Goal: Information Seeking & Learning: Check status

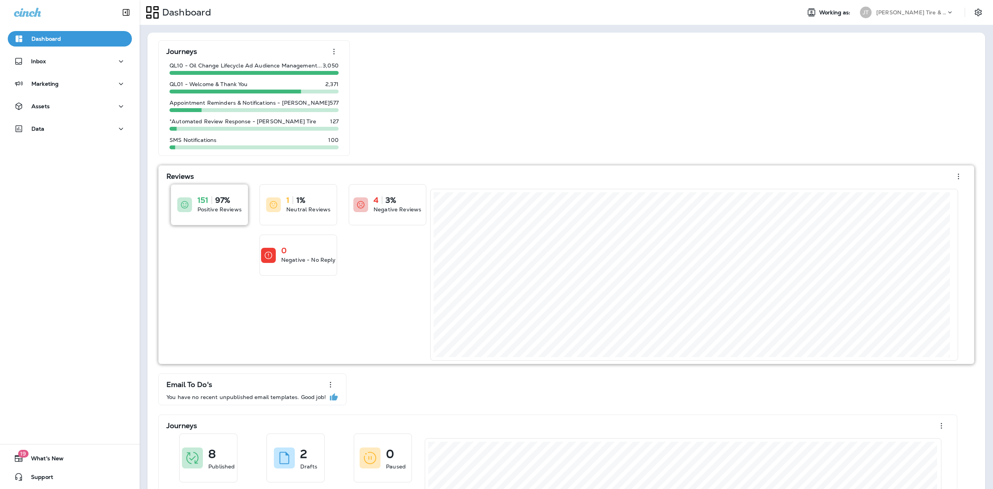
click at [188, 200] on icon at bounding box center [184, 204] width 9 height 9
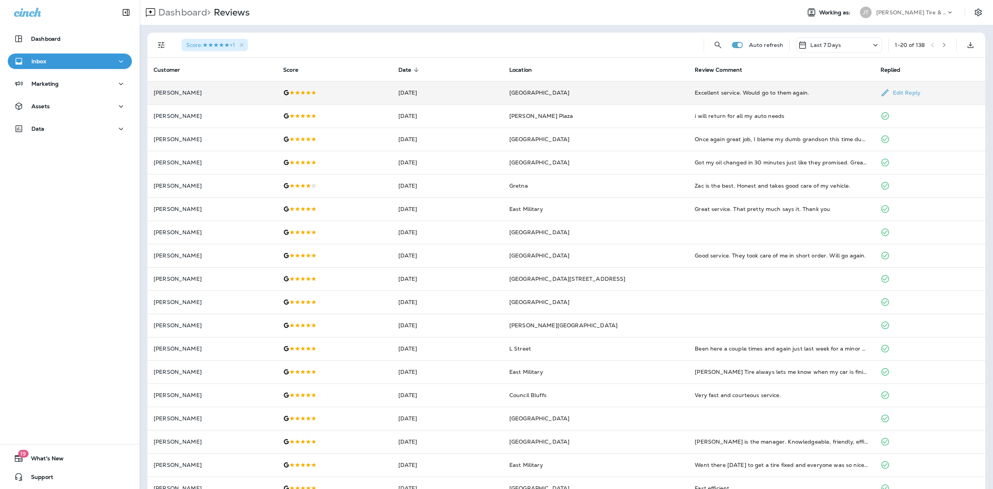
click at [734, 93] on div "Excellent service. Would go to them again." at bounding box center [780, 93] width 173 height 8
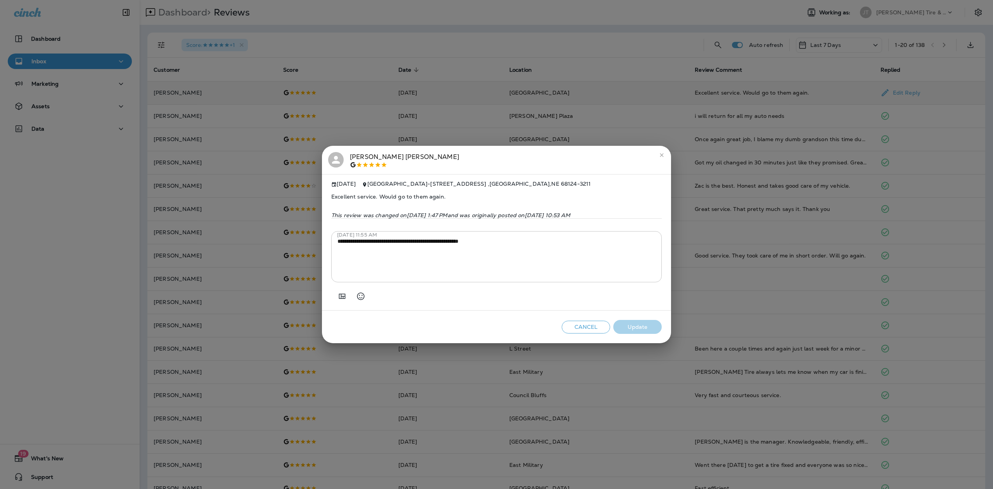
click at [629, 32] on div "**********" at bounding box center [496, 244] width 993 height 489
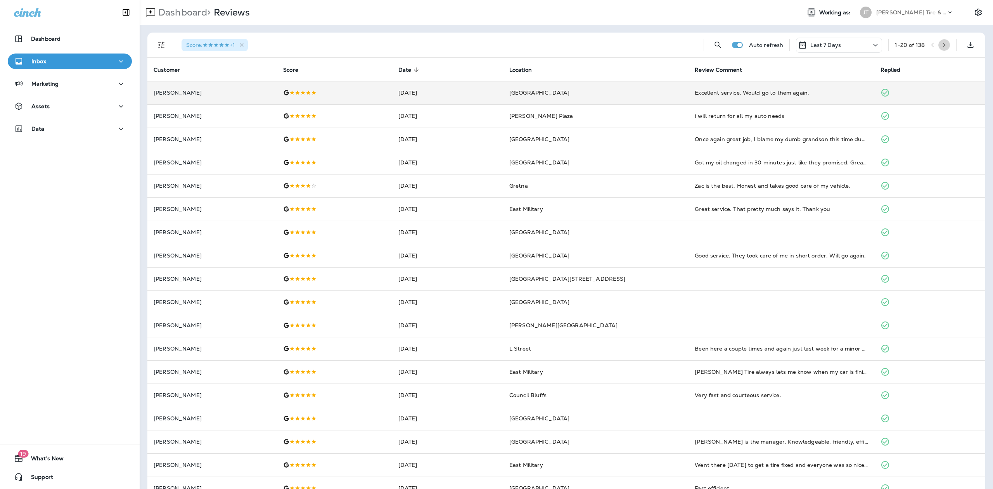
click at [941, 44] on icon "button" at bounding box center [943, 44] width 5 height 5
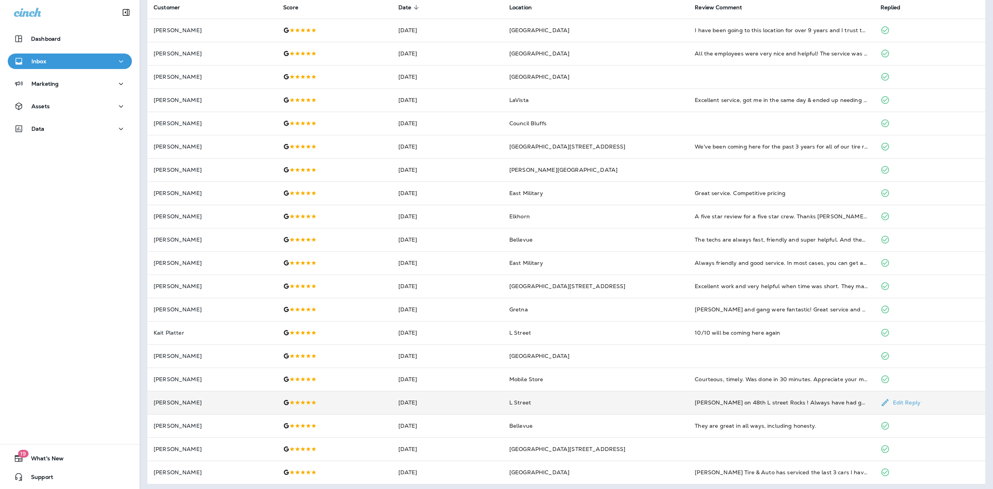
scroll to position [65, 0]
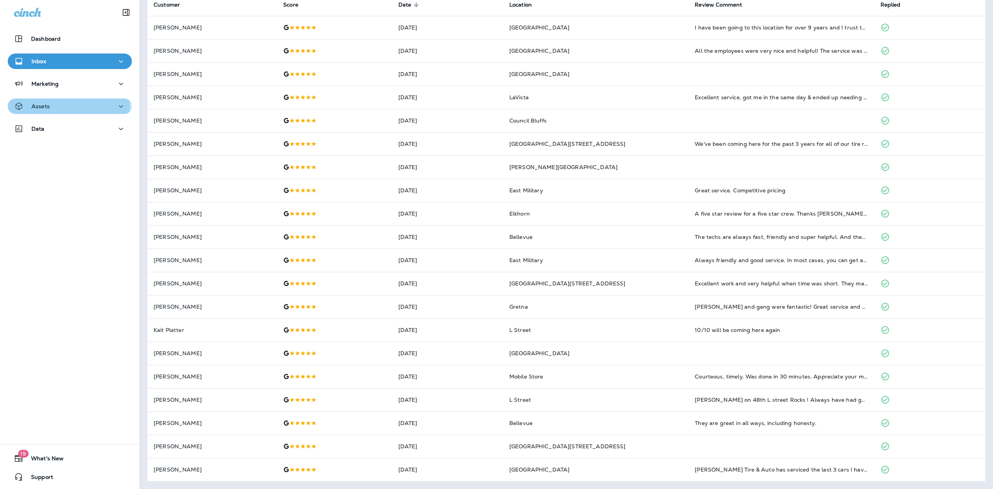
click at [45, 104] on p "Assets" at bounding box center [40, 106] width 18 height 6
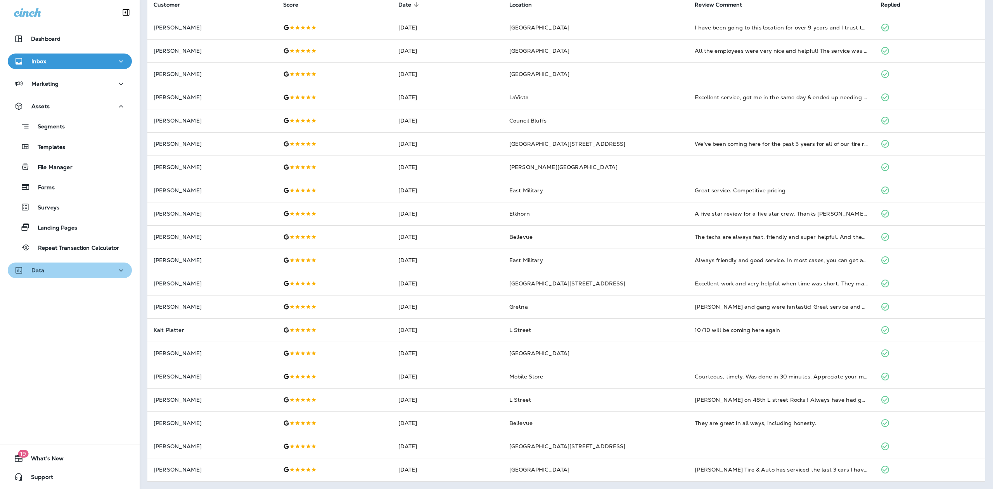
click at [119, 269] on icon "button" at bounding box center [120, 271] width 9 height 10
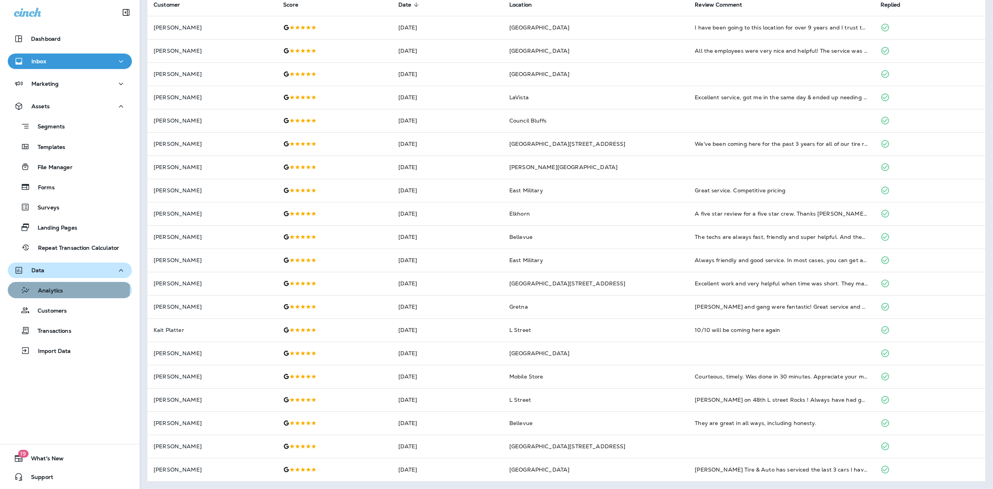
click at [47, 288] on p "Analytics" at bounding box center [46, 290] width 33 height 7
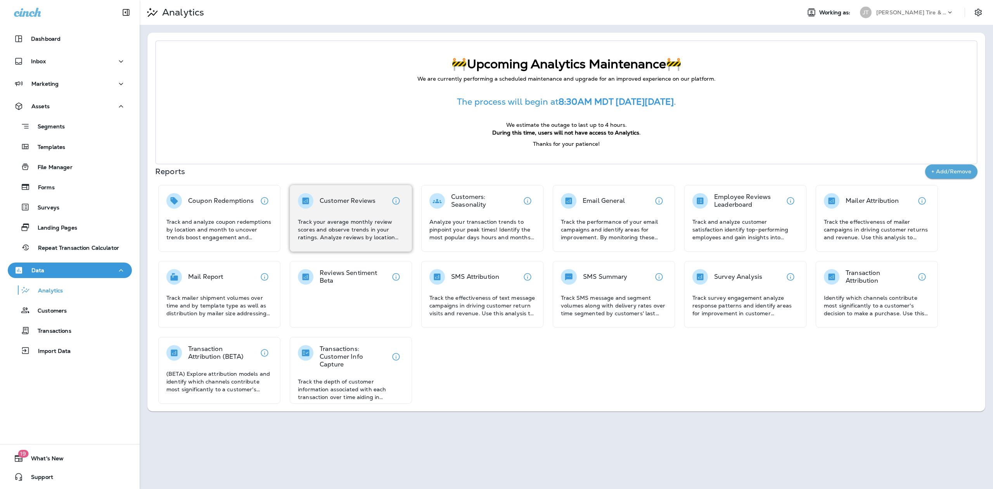
click at [328, 222] on p "Track your average monthly review scores and observe trends in your ratings. An…" at bounding box center [351, 229] width 106 height 23
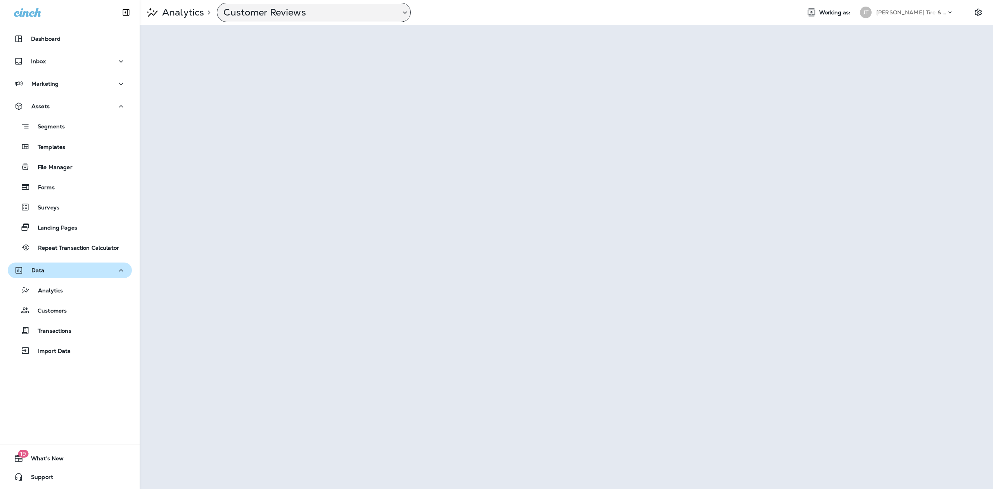
click at [406, 12] on icon at bounding box center [404, 13] width 9 height 10
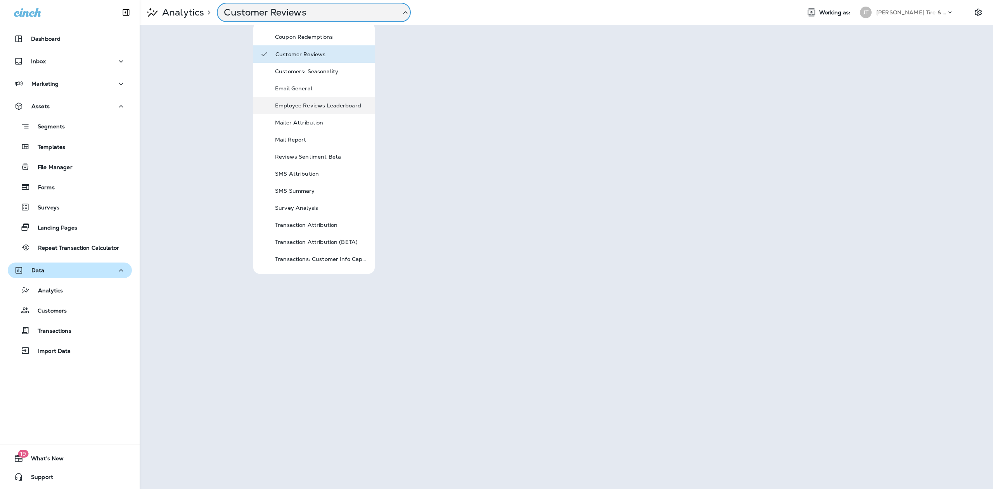
click at [297, 104] on p "Employee Reviews Leaderboard" at bounding box center [321, 105] width 93 height 6
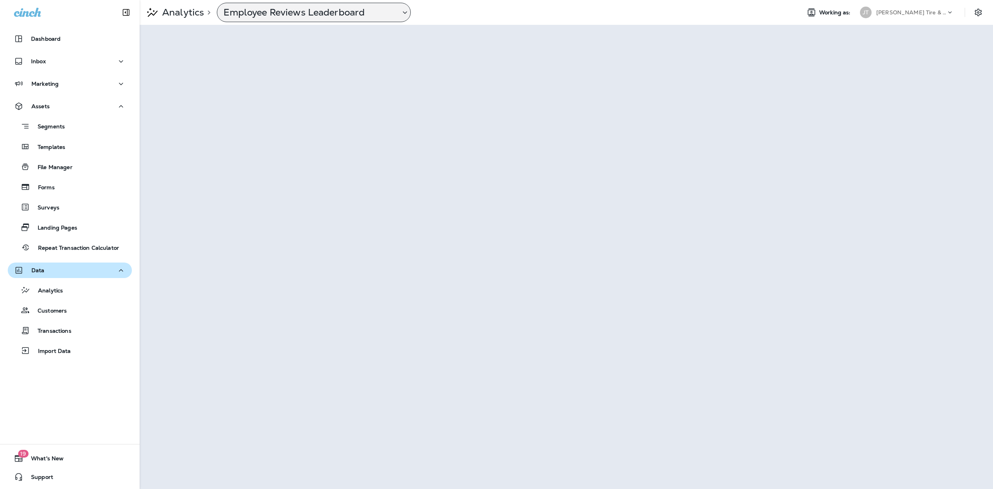
click at [405, 11] on icon at bounding box center [404, 13] width 9 height 10
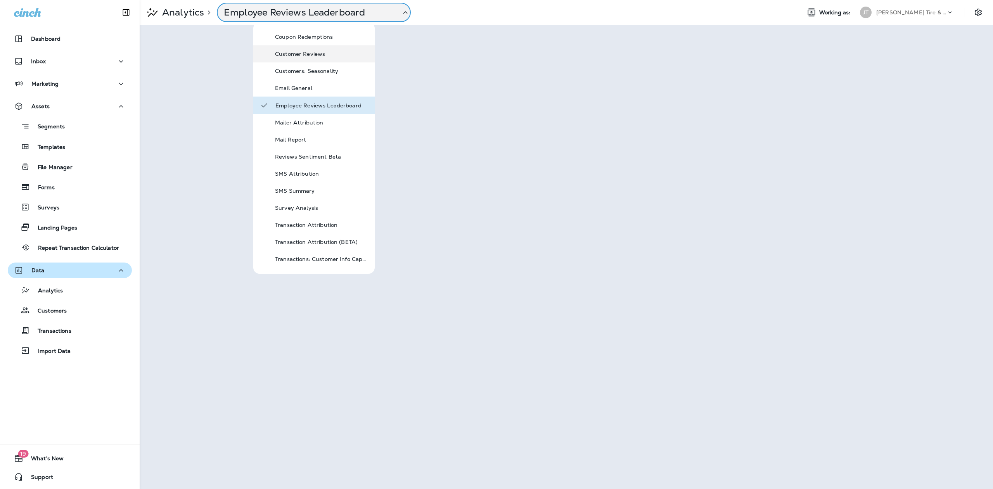
click at [322, 54] on p "Customer Reviews" at bounding box center [321, 54] width 93 height 6
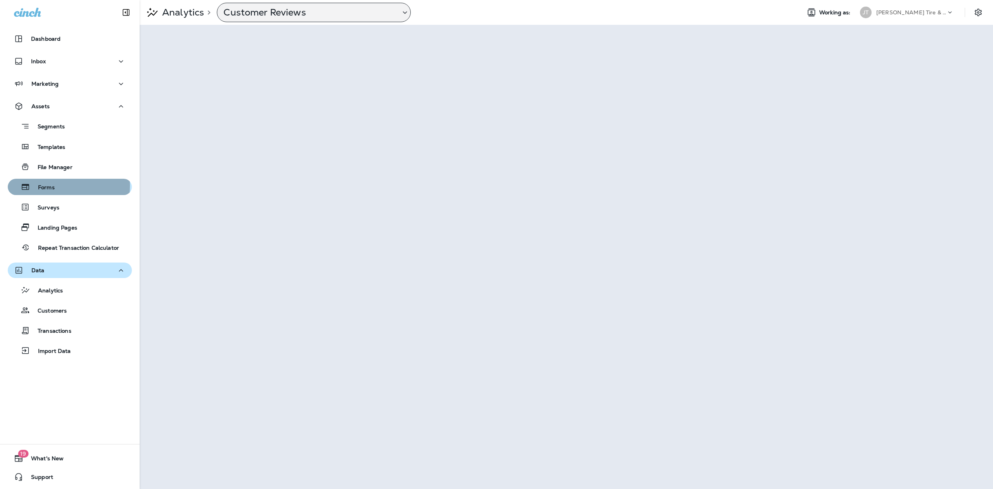
click at [55, 186] on p "Forms" at bounding box center [42, 187] width 24 height 7
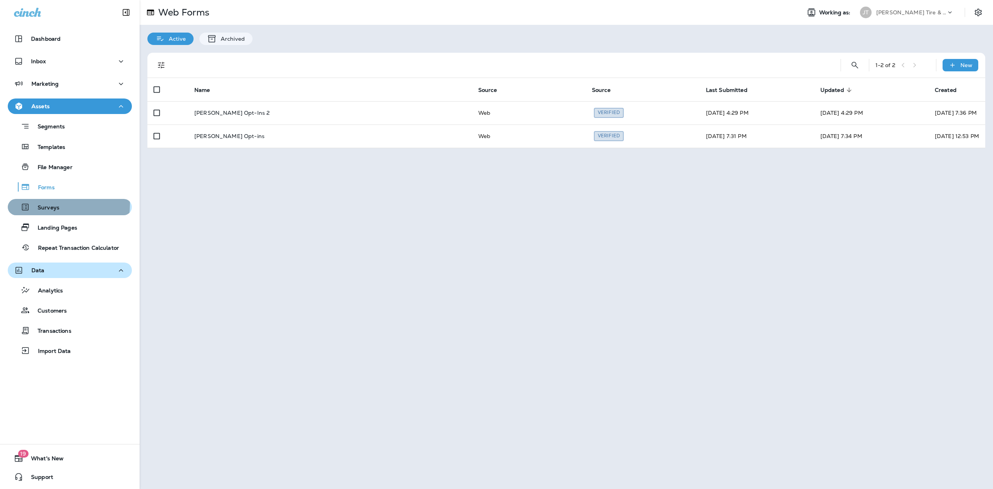
click at [47, 204] on p "Surveys" at bounding box center [44, 207] width 29 height 7
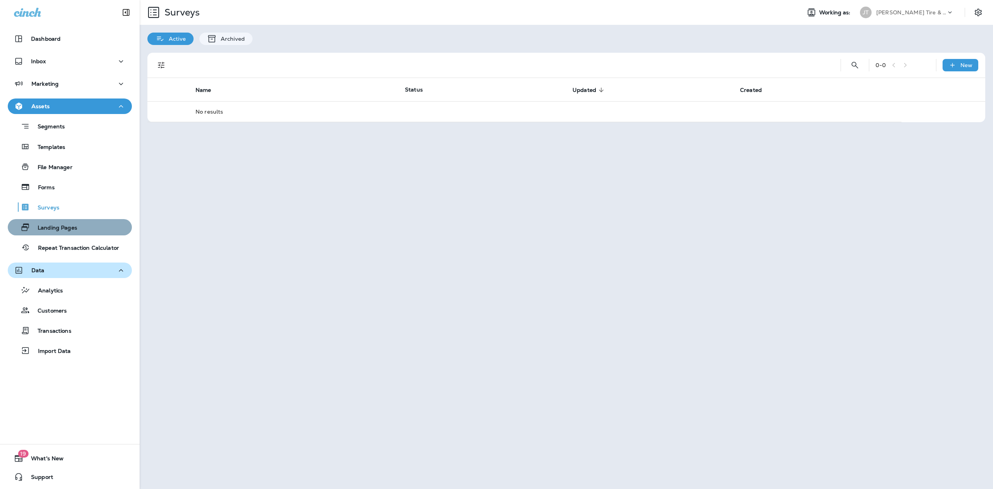
click at [72, 230] on p "Landing Pages" at bounding box center [53, 228] width 47 height 7
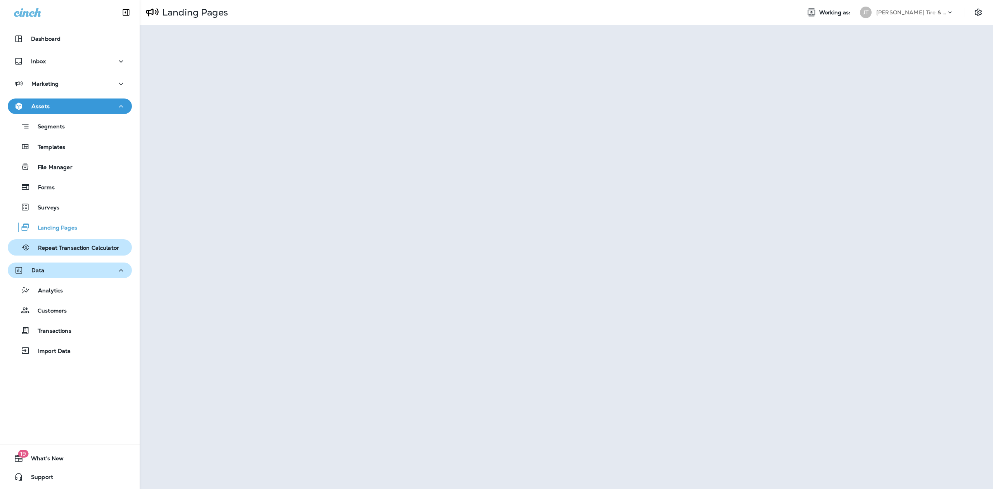
click at [70, 248] on p "Repeat Transaction Calculator" at bounding box center [74, 248] width 89 height 7
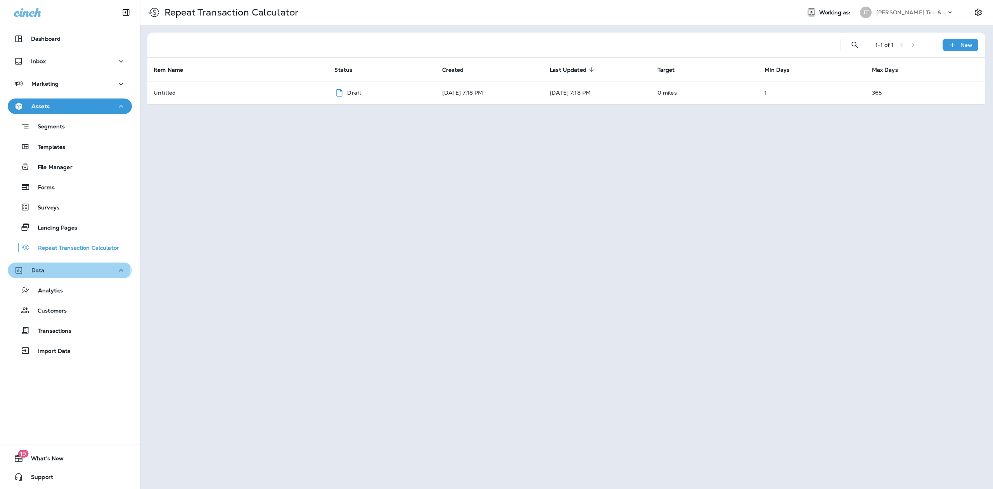
click at [40, 267] on p "Data" at bounding box center [37, 270] width 13 height 6
click at [51, 127] on p "Segments" at bounding box center [47, 127] width 35 height 8
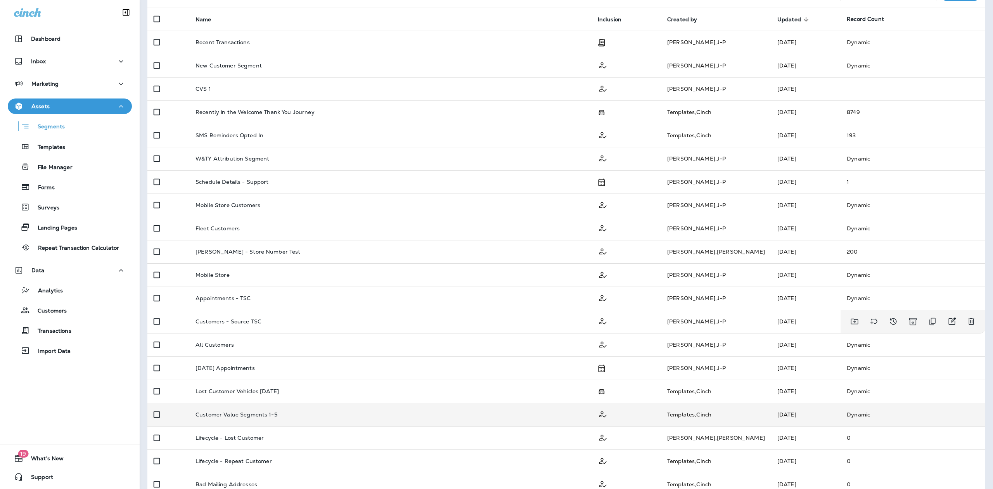
scroll to position [85, 0]
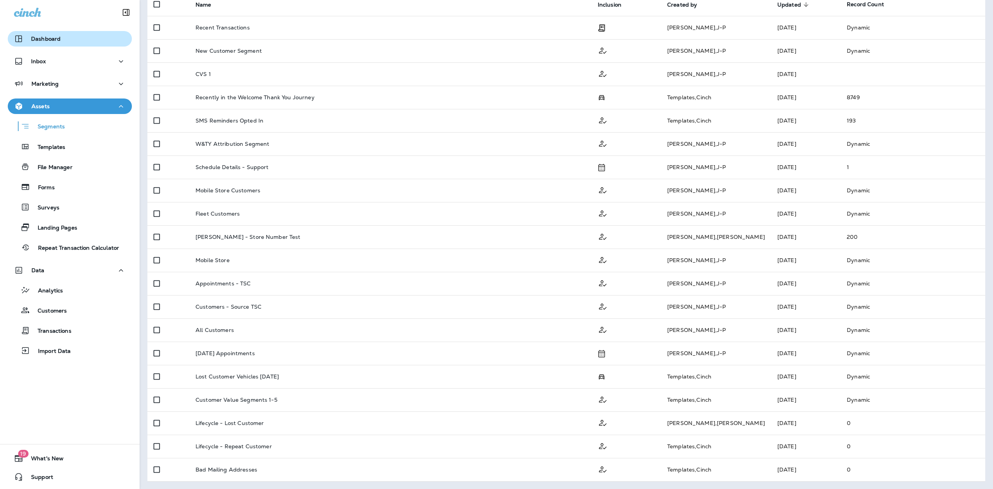
click at [57, 40] on p "Dashboard" at bounding box center [45, 39] width 29 height 6
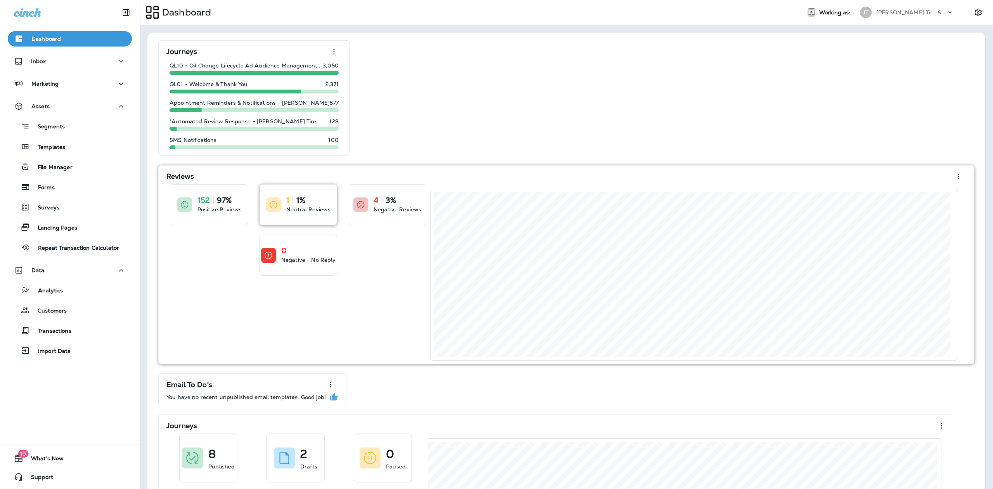
click at [280, 204] on div at bounding box center [273, 204] width 15 height 15
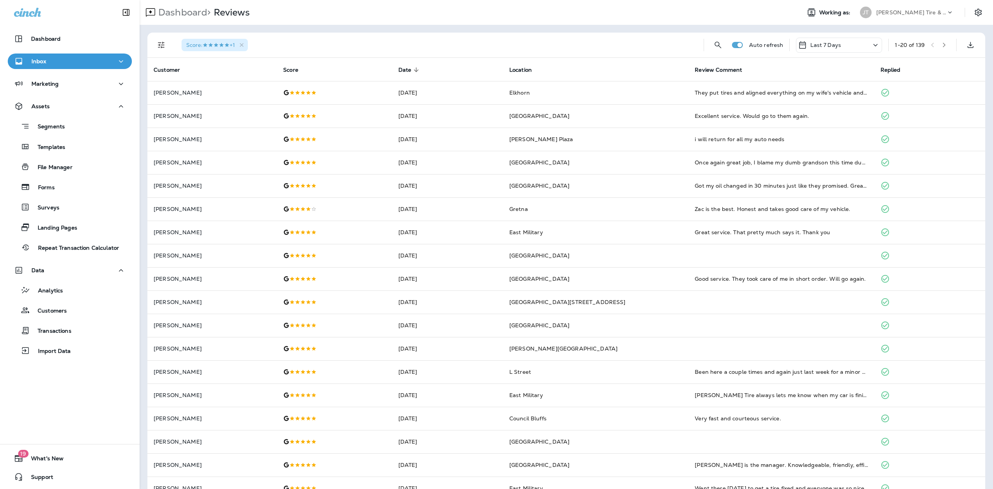
click at [871, 44] on icon at bounding box center [875, 45] width 9 height 10
click at [801, 117] on p "Last 7 Days" at bounding box center [803, 118] width 31 height 6
click at [871, 44] on icon at bounding box center [875, 45] width 9 height 10
click at [790, 79] on p "All" at bounding box center [791, 81] width 7 height 6
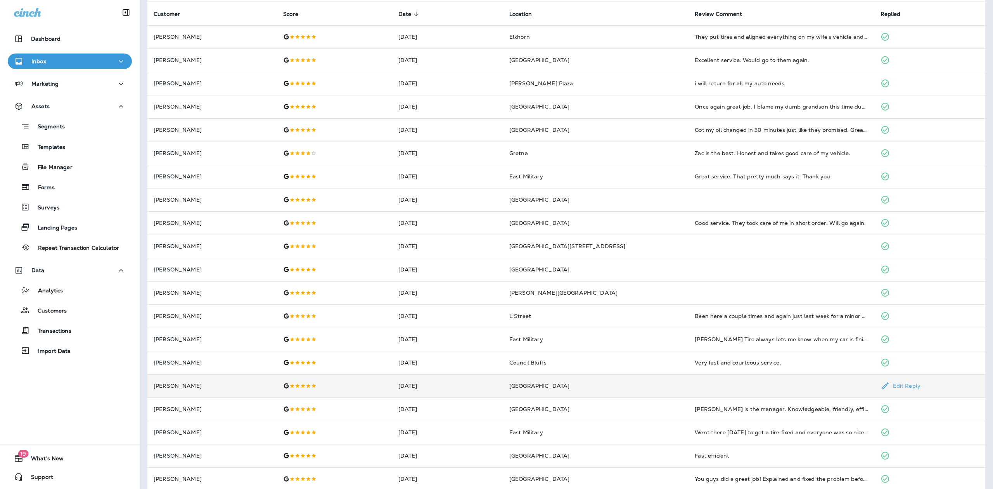
scroll to position [65, 0]
